Goal: Entertainment & Leisure: Browse casually

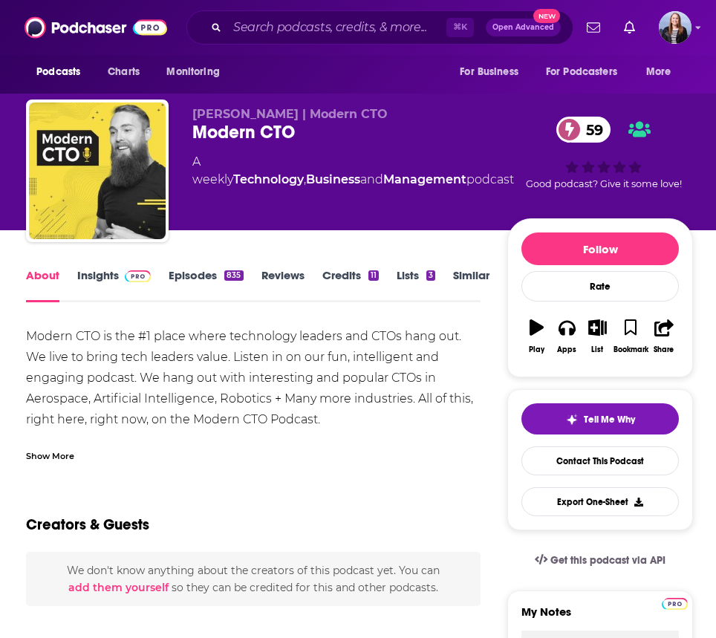
click at [107, 277] on link "Insights" at bounding box center [114, 285] width 74 height 34
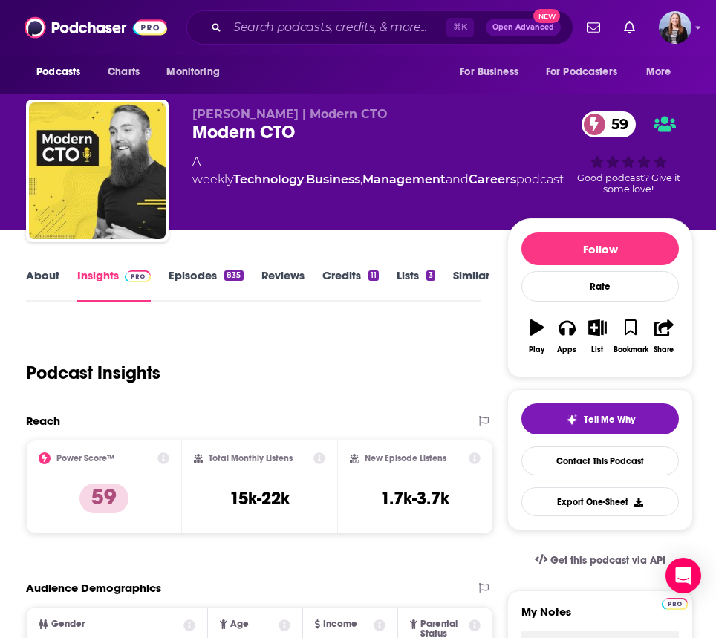
click at [183, 277] on link "Episodes 835" at bounding box center [206, 285] width 74 height 34
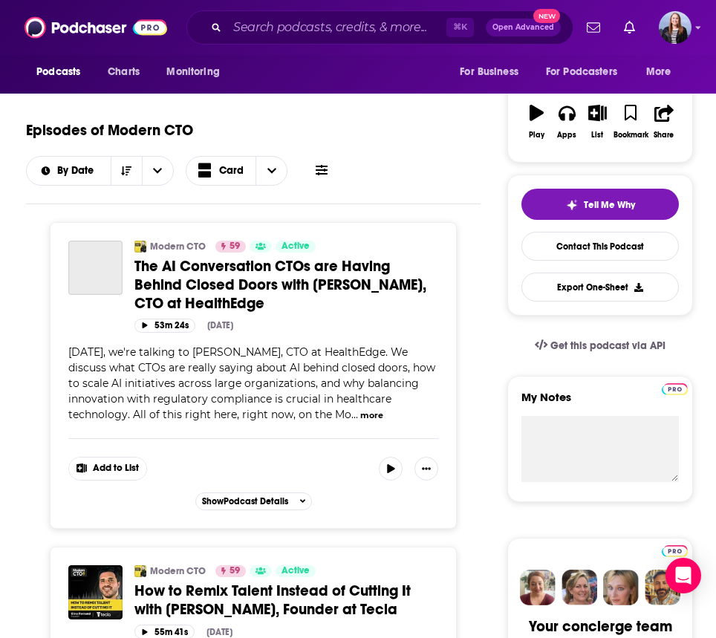
scroll to position [219, 0]
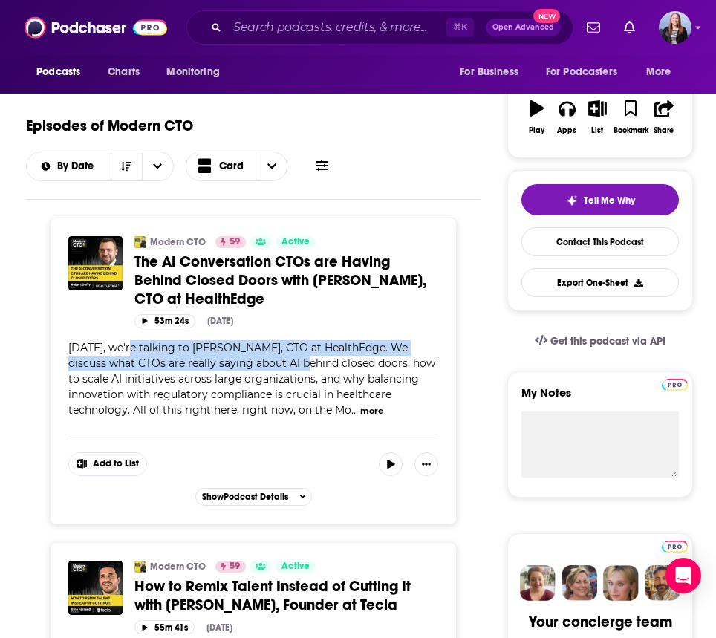
drag, startPoint x: 132, startPoint y: 345, endPoint x: 282, endPoint y: 367, distance: 151.8
click at [282, 367] on span "[DATE], we're talking to [PERSON_NAME], CTO at HealthEdge. We discuss what CTOs…" at bounding box center [251, 379] width 367 height 76
click at [281, 366] on span "[DATE], we're talking to [PERSON_NAME], CTO at HealthEdge. We discuss what CTOs…" at bounding box center [251, 379] width 367 height 76
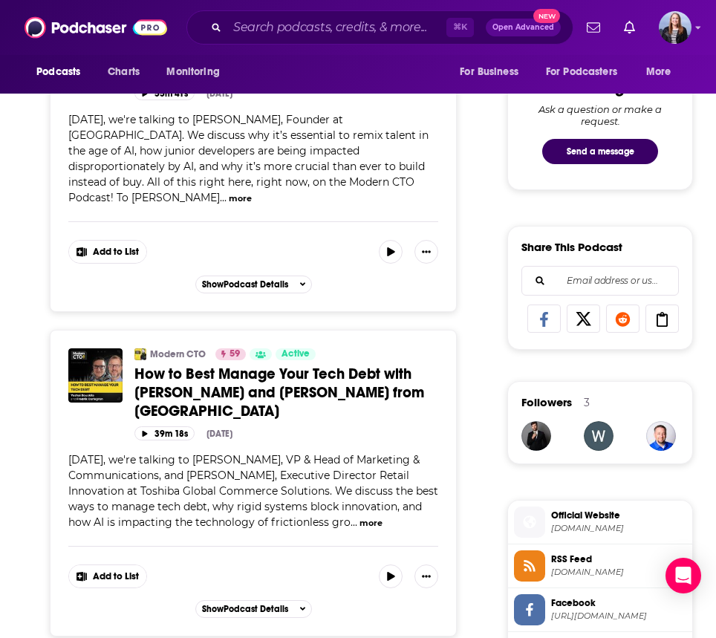
scroll to position [829, 0]
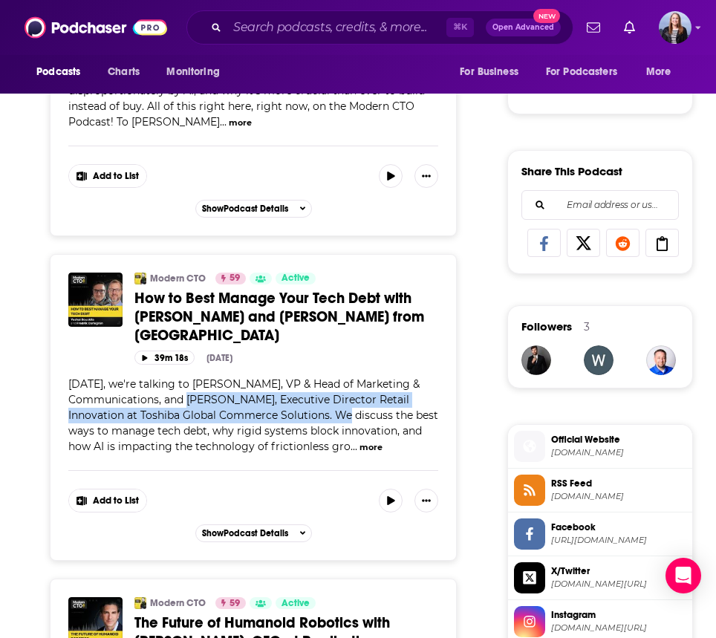
drag, startPoint x: 172, startPoint y: 383, endPoint x: 322, endPoint y: 401, distance: 150.5
click at [322, 401] on span "[DATE], we're talking to [PERSON_NAME], VP & Head of Marketing & Communications…" at bounding box center [253, 416] width 370 height 76
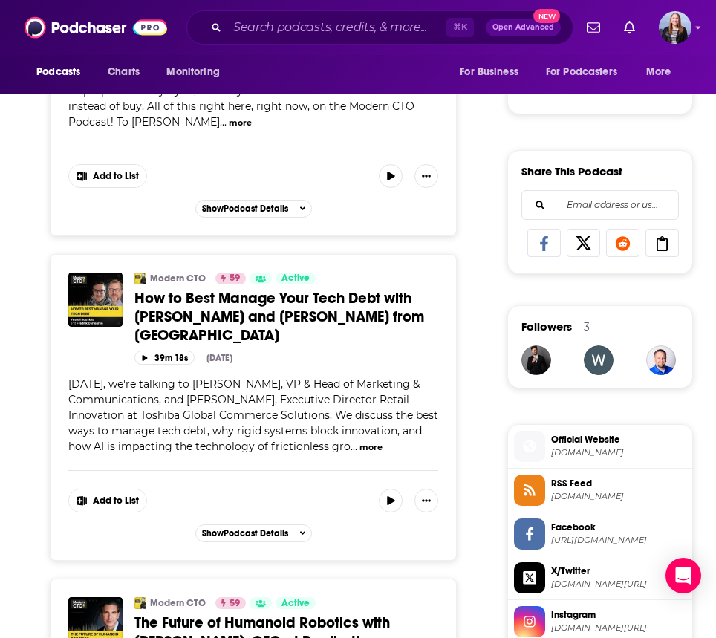
click at [323, 401] on span "[DATE], we're talking to [PERSON_NAME], VP & Head of Marketing & Communications…" at bounding box center [253, 416] width 370 height 76
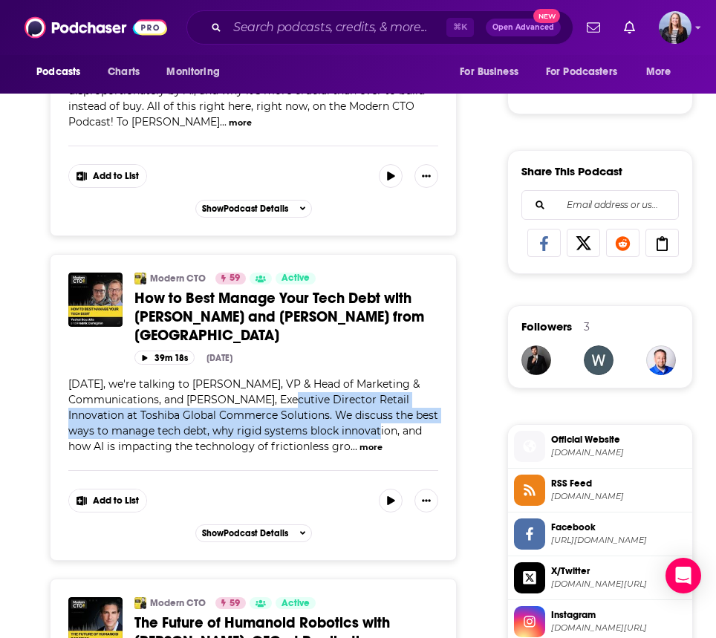
drag, startPoint x: 265, startPoint y: 386, endPoint x: 351, endPoint y: 423, distance: 93.2
click at [351, 423] on div "[DATE], we're talking to [PERSON_NAME], VP & Head of Marketing & Communications…" at bounding box center [253, 416] width 370 height 78
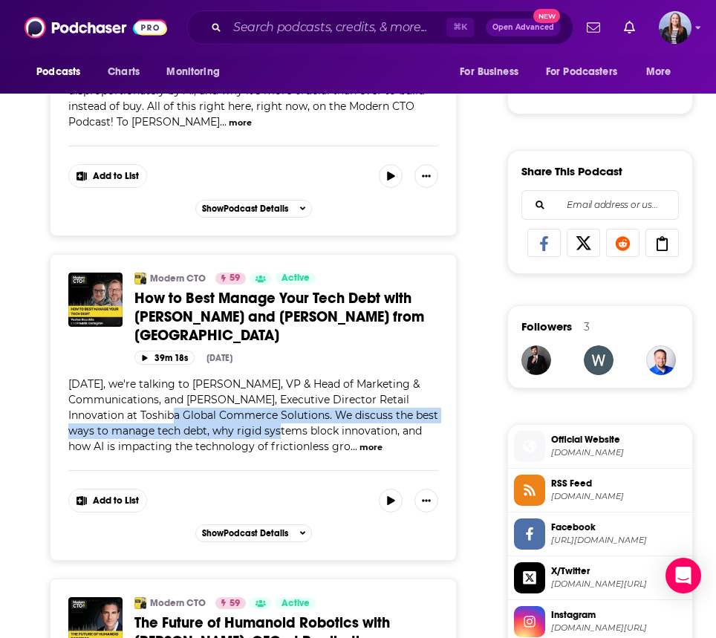
drag, startPoint x: 229, startPoint y: 418, endPoint x: 140, endPoint y: 405, distance: 90.1
click at [140, 405] on span "[DATE], we're talking to [PERSON_NAME], VP & Head of Marketing & Communications…" at bounding box center [253, 416] width 370 height 76
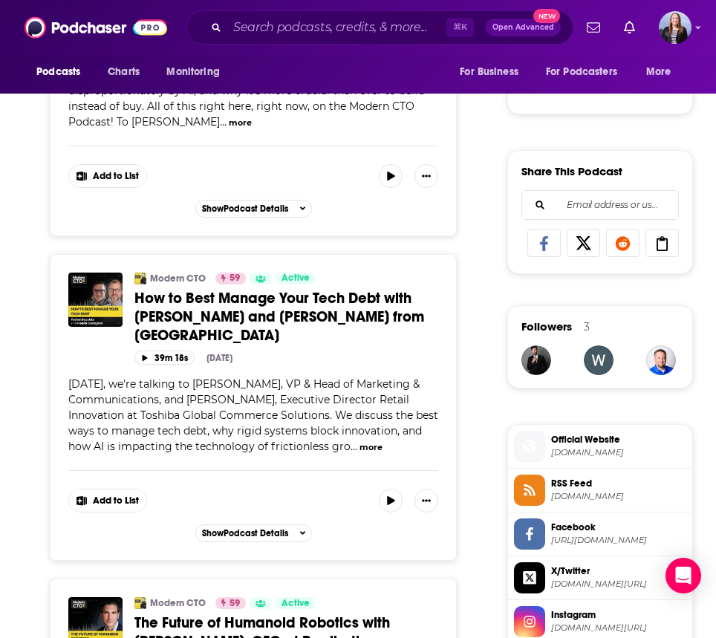
drag, startPoint x: 135, startPoint y: 395, endPoint x: 304, endPoint y: 411, distance: 170.2
click at [304, 411] on span "[DATE], we're talking to [PERSON_NAME], VP & Head of Marketing & Communications…" at bounding box center [253, 416] width 370 height 76
click at [294, 407] on div "[DATE], we're talking to [PERSON_NAME], VP & Head of Marketing & Communications…" at bounding box center [253, 416] width 370 height 78
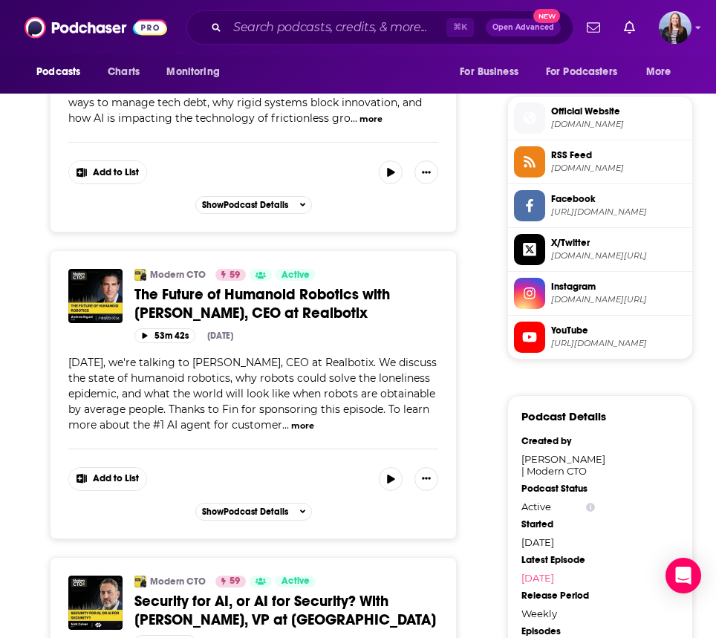
scroll to position [1159, 0]
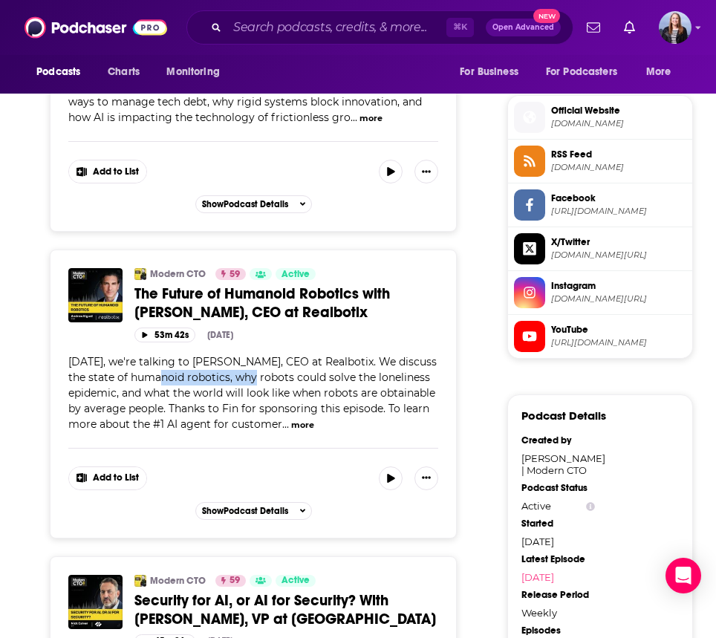
drag, startPoint x: 167, startPoint y: 357, endPoint x: 261, endPoint y: 366, distance: 94.1
click at [261, 366] on span "[DATE], we're talking to [PERSON_NAME], CEO at Realbotix. We discuss the state …" at bounding box center [252, 393] width 369 height 76
click at [262, 366] on span "[DATE], we're talking to [PERSON_NAME], CEO at Realbotix. We discuss the state …" at bounding box center [252, 393] width 369 height 76
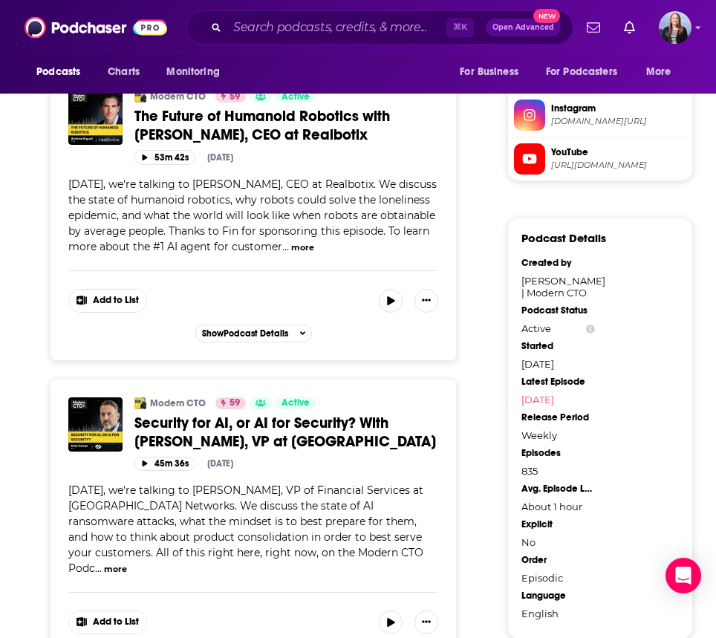
scroll to position [1347, 0]
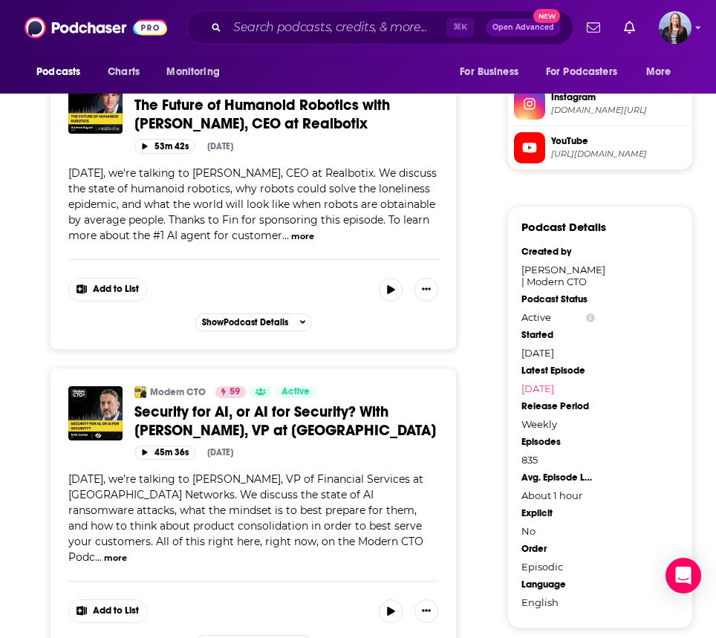
click at [213, 479] on span "[DATE], we're talking to [PERSON_NAME], VP of Financial Services at [GEOGRAPHIC…" at bounding box center [245, 518] width 355 height 91
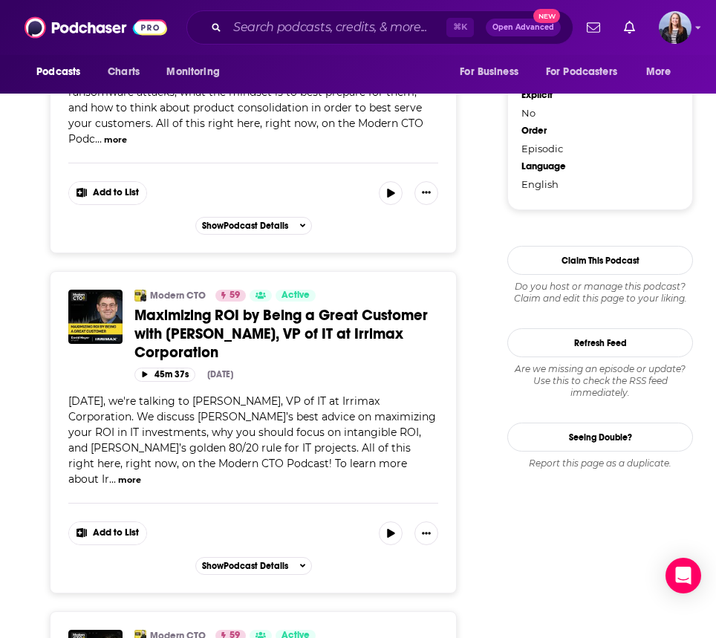
scroll to position [1768, 0]
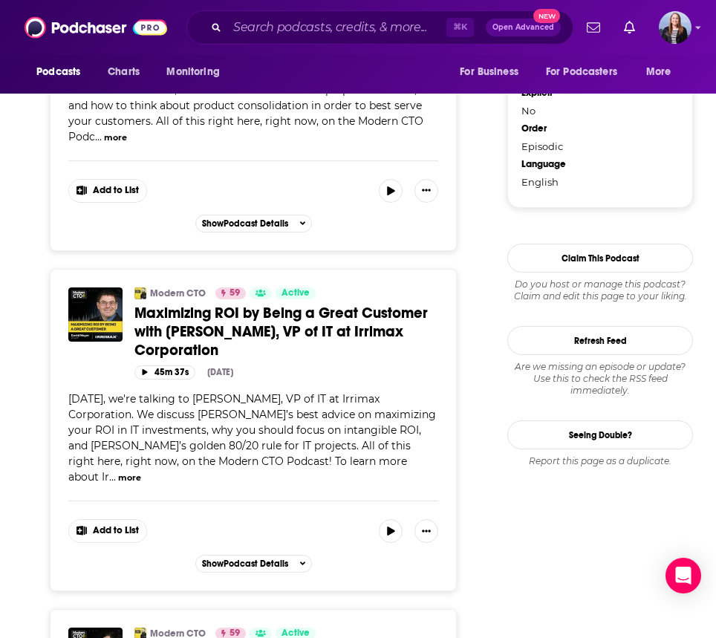
click at [146, 392] on span "[DATE], we're talking to [PERSON_NAME], VP of IT at Irrimax Corporation. We dis…" at bounding box center [252, 437] width 368 height 91
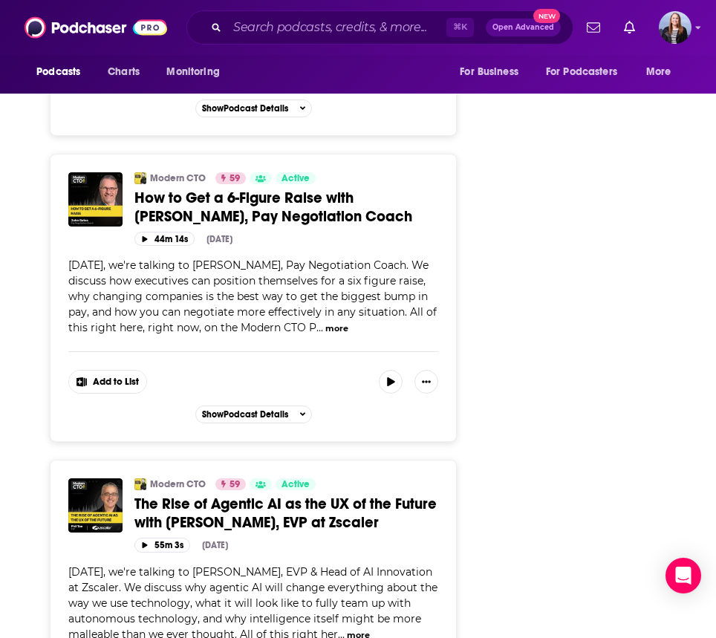
scroll to position [2869, 0]
